Goal: Ask a question

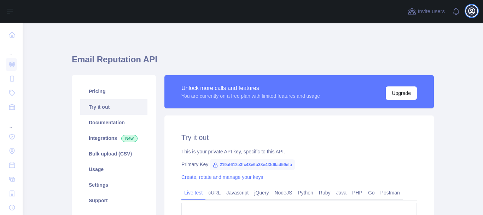
click at [473, 10] on icon "button" at bounding box center [472, 11] width 6 height 6
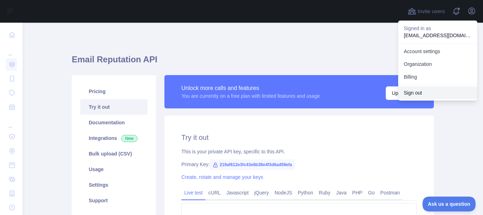
click at [422, 91] on button "Sign out" at bounding box center [438, 92] width 79 height 13
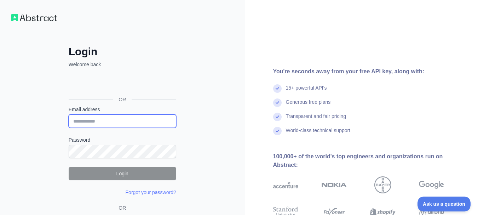
click at [149, 119] on input "Email address" at bounding box center [123, 120] width 108 height 13
type input "**********"
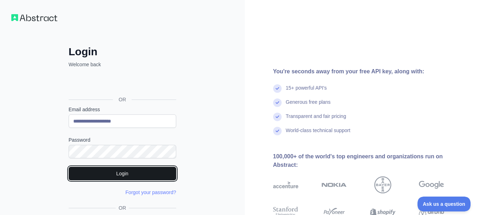
click at [135, 175] on button "Login" at bounding box center [123, 173] width 108 height 13
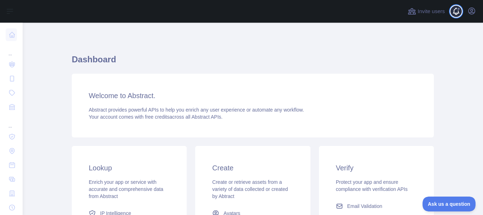
click at [456, 10] on span at bounding box center [459, 11] width 14 height 23
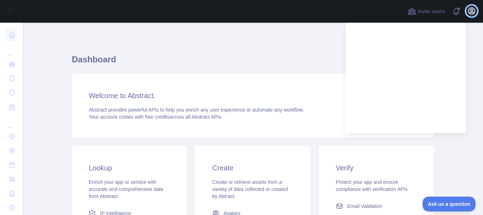
click at [474, 12] on icon "button" at bounding box center [472, 11] width 8 height 8
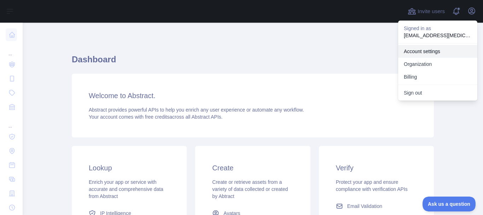
click at [422, 49] on link "Account settings" at bounding box center [438, 51] width 79 height 13
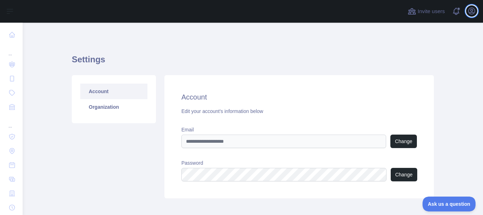
scroll to position [36, 0]
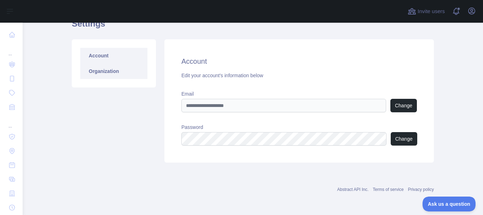
click at [107, 75] on link "Organization" at bounding box center [113, 71] width 67 height 16
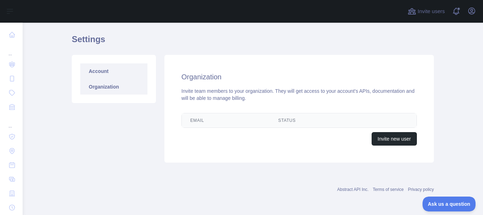
click at [115, 73] on link "Account" at bounding box center [113, 71] width 67 height 16
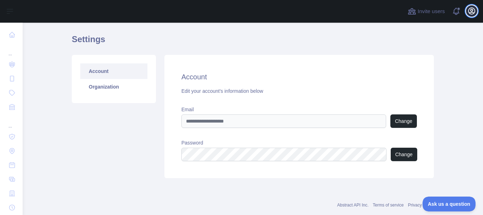
click at [469, 12] on icon "button" at bounding box center [472, 11] width 6 height 6
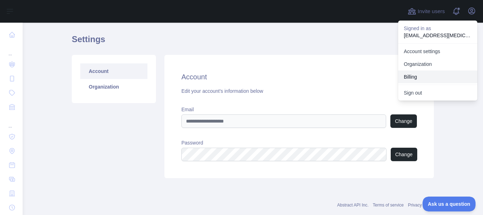
click at [422, 75] on button "Billing" at bounding box center [438, 76] width 79 height 13
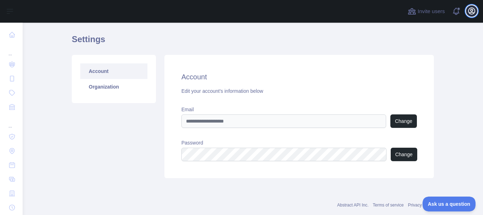
click at [472, 10] on icon "button" at bounding box center [472, 11] width 8 height 8
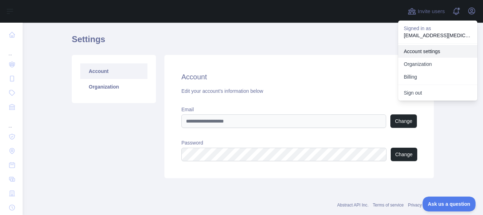
click at [118, 120] on div "Account Organization" at bounding box center [114, 116] width 93 height 123
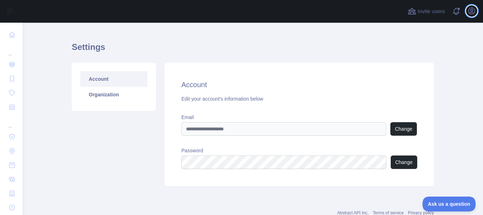
scroll to position [36, 0]
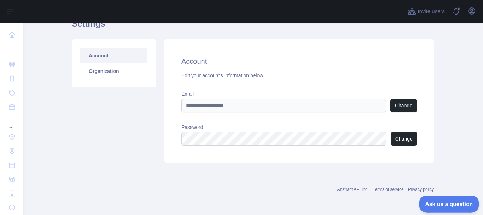
click at [439, 201] on span "Ask us a question" at bounding box center [445, 202] width 53 height 5
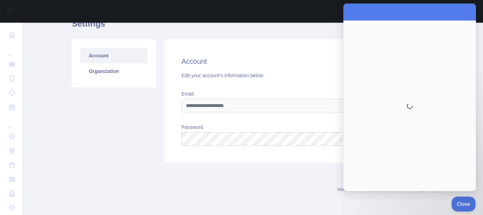
scroll to position [0, 0]
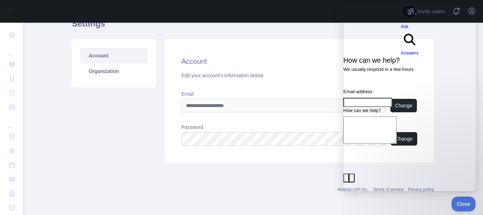
click at [377, 116] on textarea "How can we help?" at bounding box center [370, 129] width 53 height 27
click at [307, 178] on div "Abstract API Inc. Terms of service Privacy policy" at bounding box center [253, 184] width 362 height 25
click at [418, 30] on div "search-medium Answers" at bounding box center [410, 43] width 18 height 27
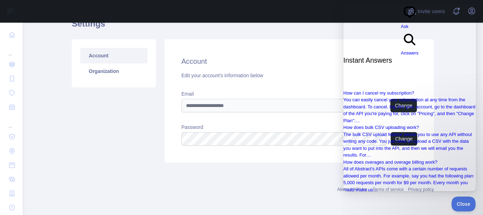
type input "**********"
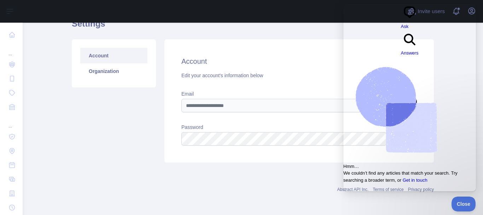
click at [401, 27] on span "Go back" at bounding box center [401, 29] width 0 height 5
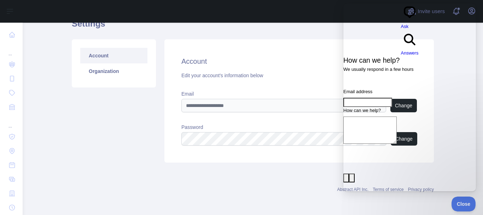
click at [308, 90] on div "Account Edit your account's information below Email Change Password Change" at bounding box center [300, 100] width 270 height 123
click at [285, 96] on label "Email" at bounding box center [300, 93] width 236 height 7
click at [454, 205] on span "Close" at bounding box center [462, 202] width 24 height 5
